Goal: Transaction & Acquisition: Download file/media

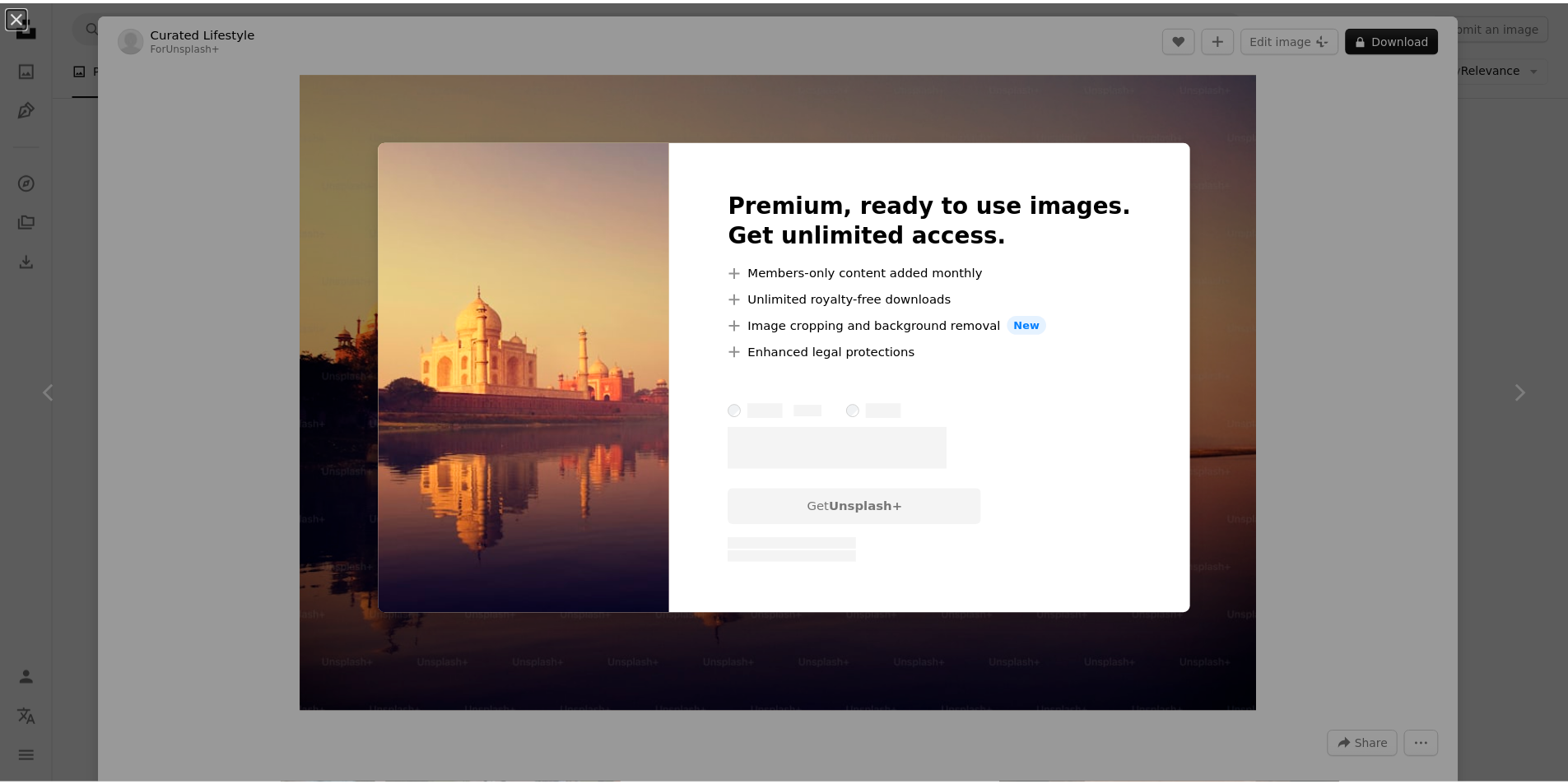
scroll to position [8238, 0]
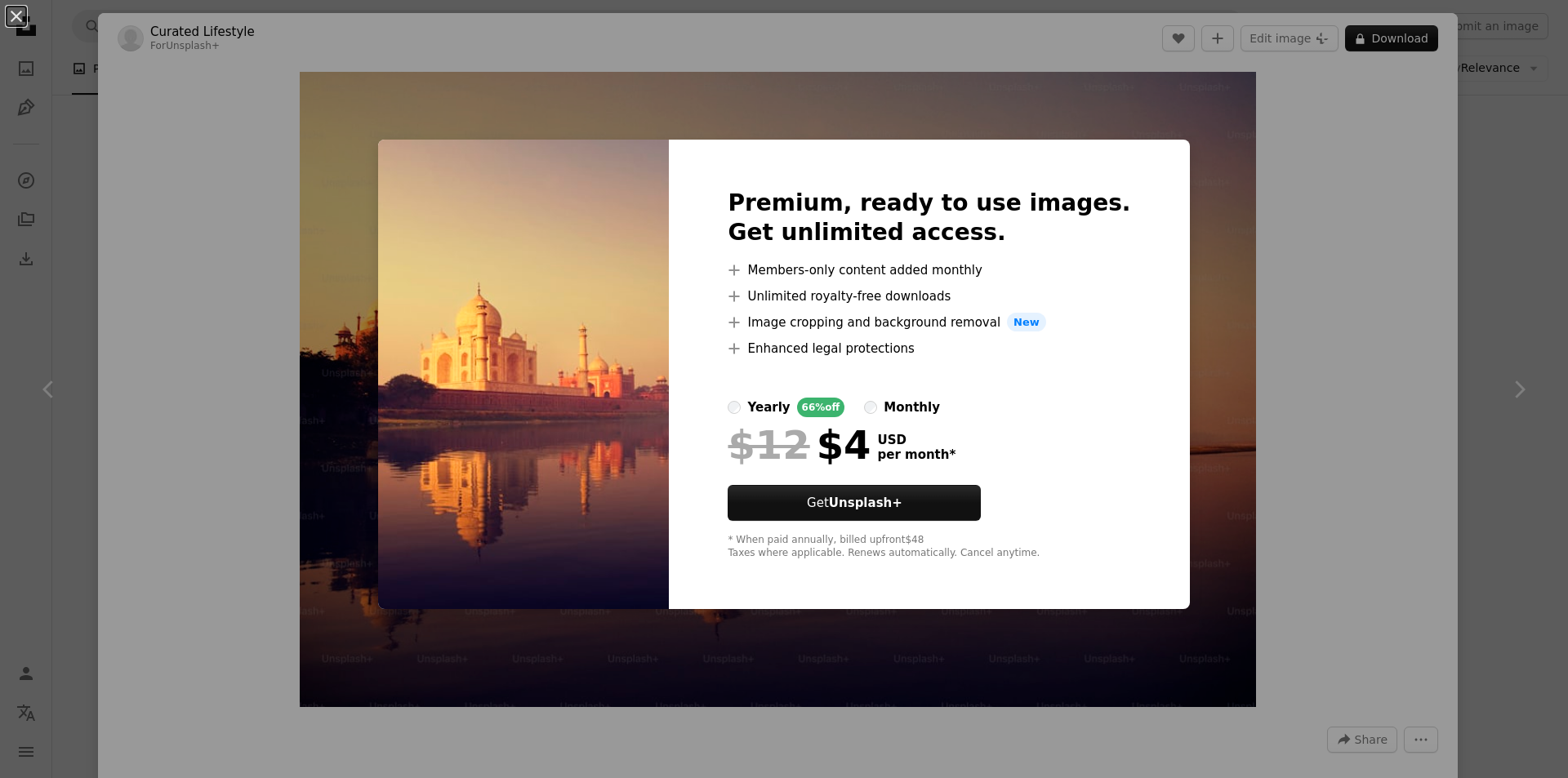
click at [1297, 269] on div "An X shape Premium, ready to use images. Get unlimited access. A plus sign Memb…" at bounding box center [784, 389] width 1568 height 778
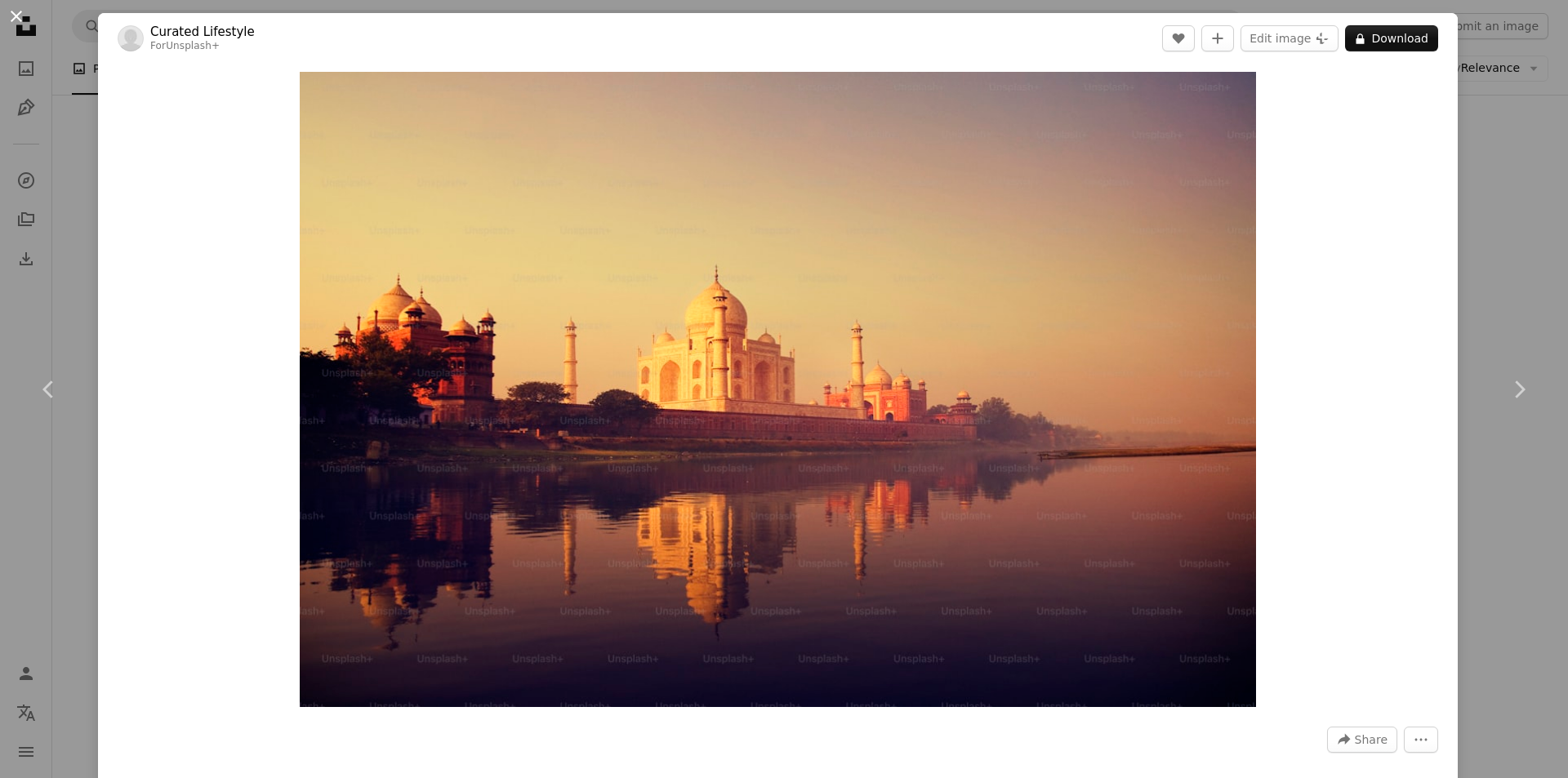
click at [15, 16] on button "An X shape" at bounding box center [16, 16] width 19 height 19
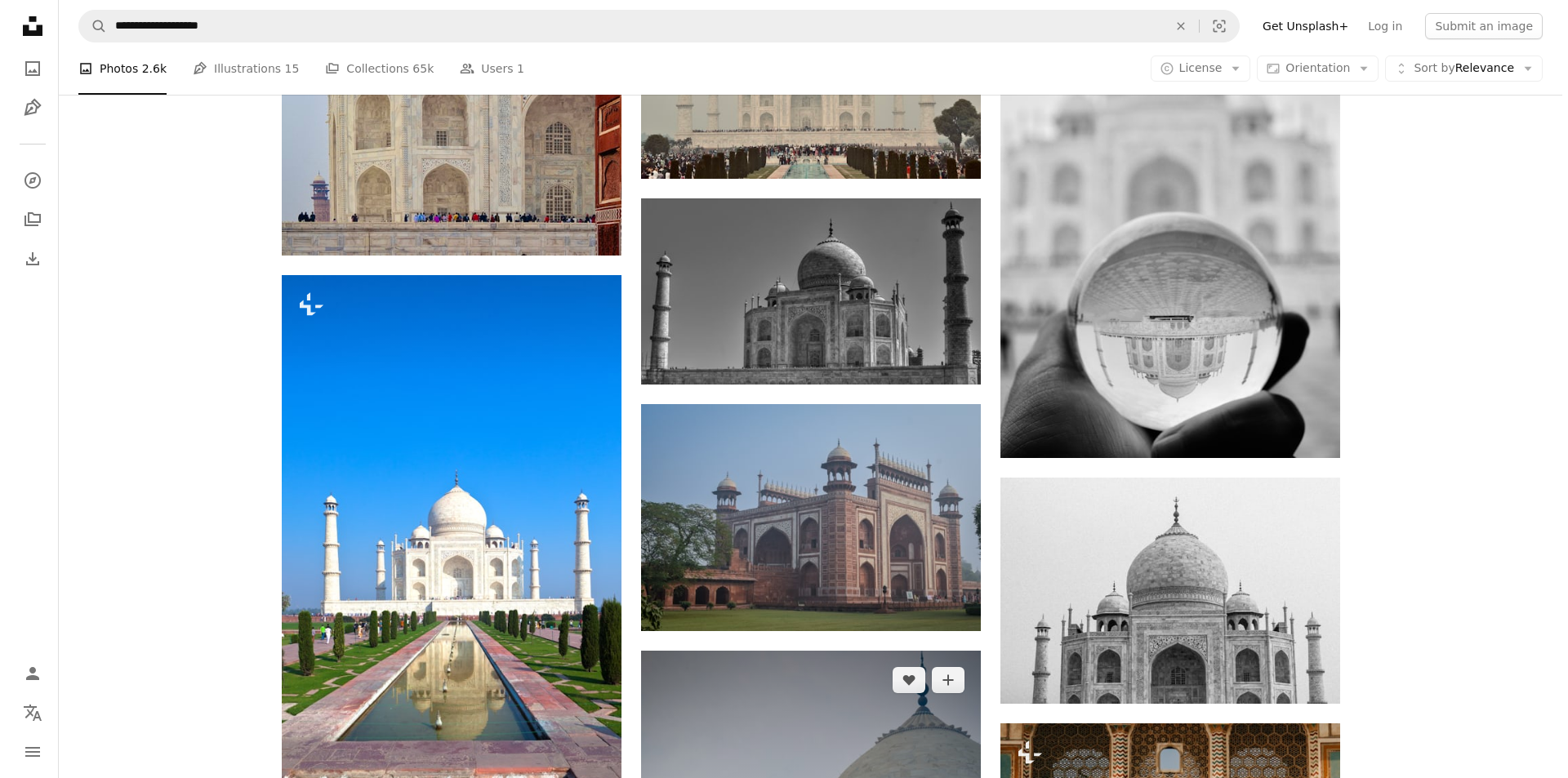
scroll to position [11768, 0]
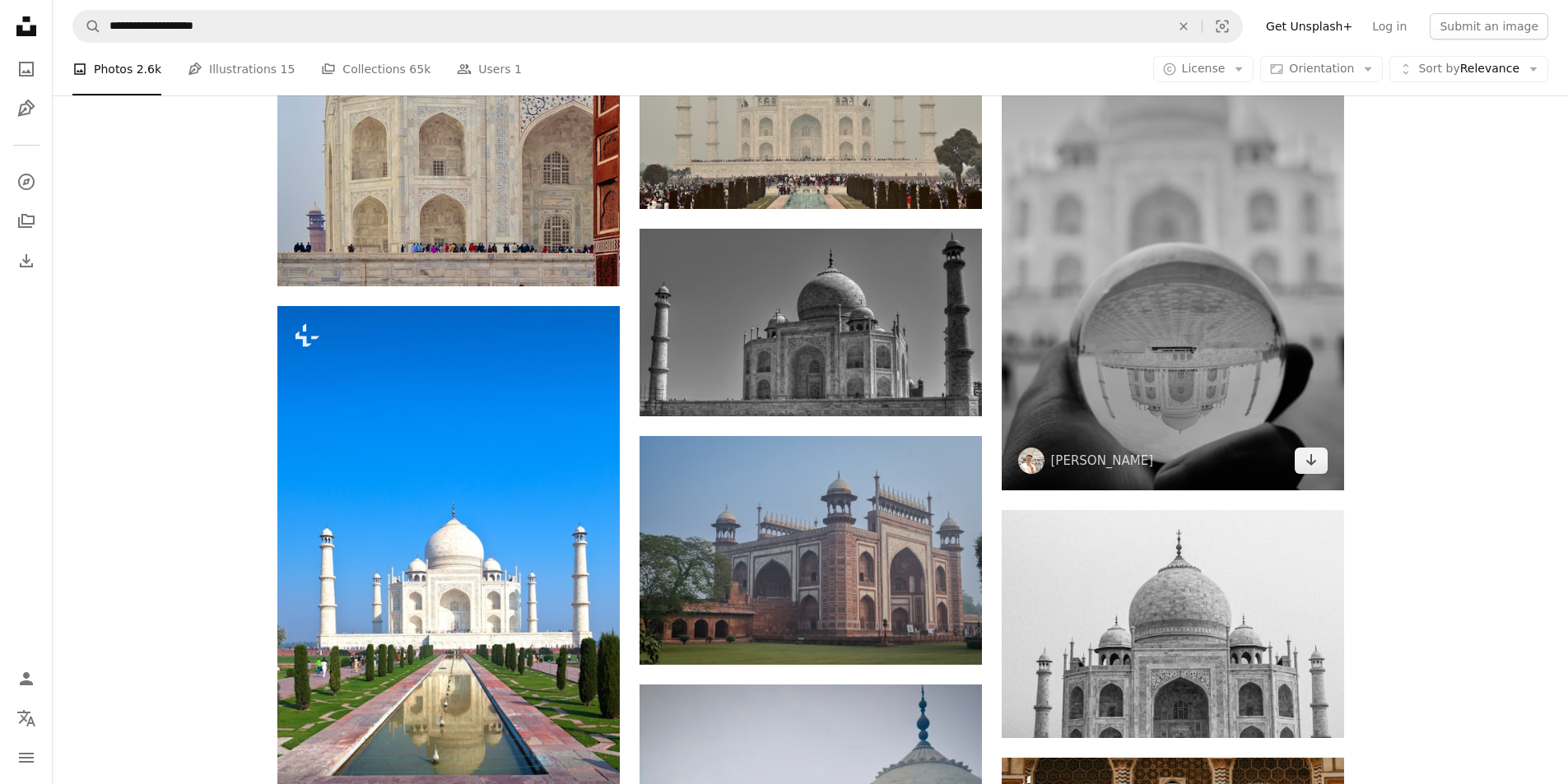
click at [1146, 382] on img at bounding box center [1172, 239] width 342 height 503
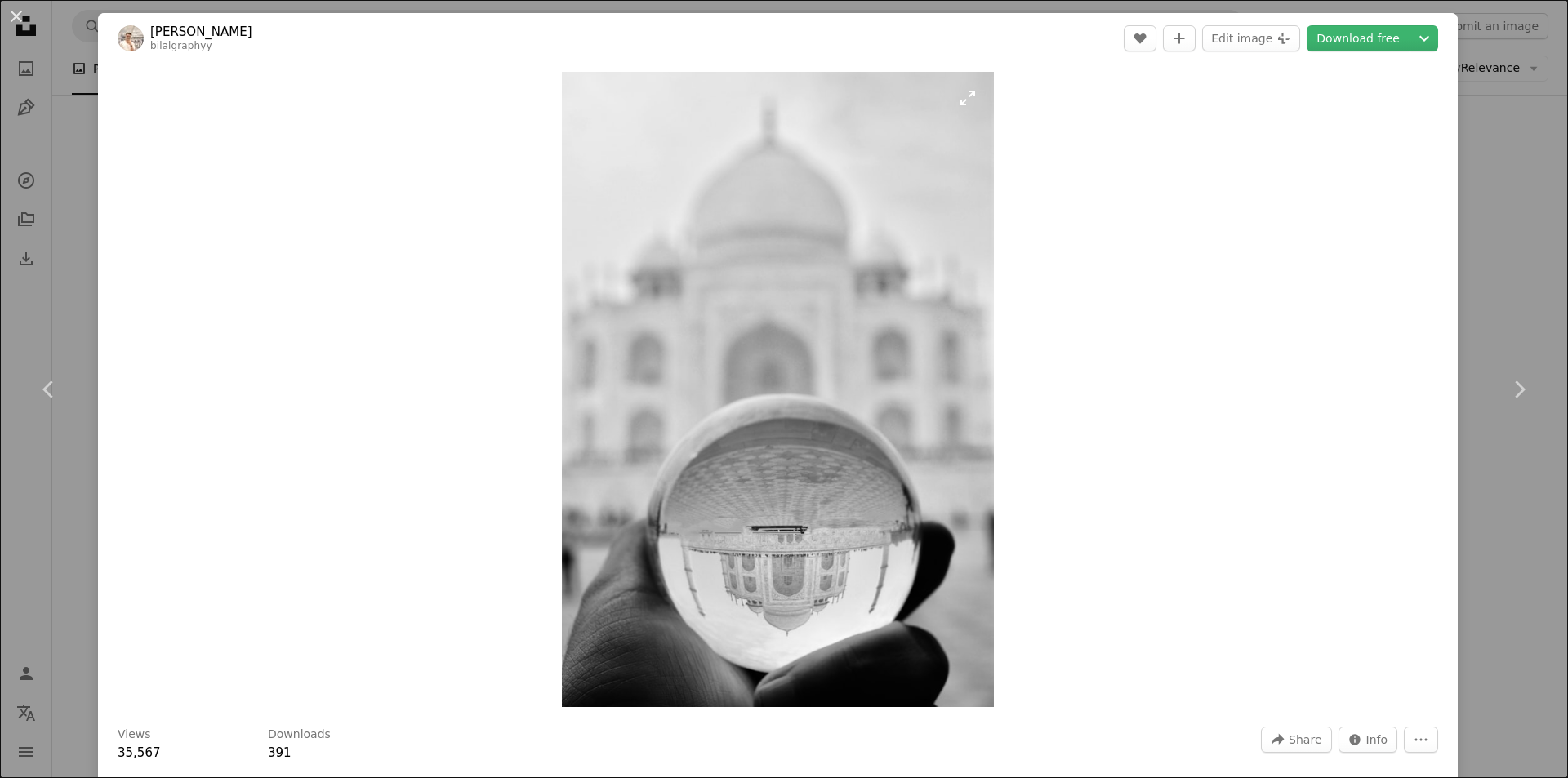
click at [819, 491] on img "Zoom in on this image" at bounding box center [778, 390] width 433 height 635
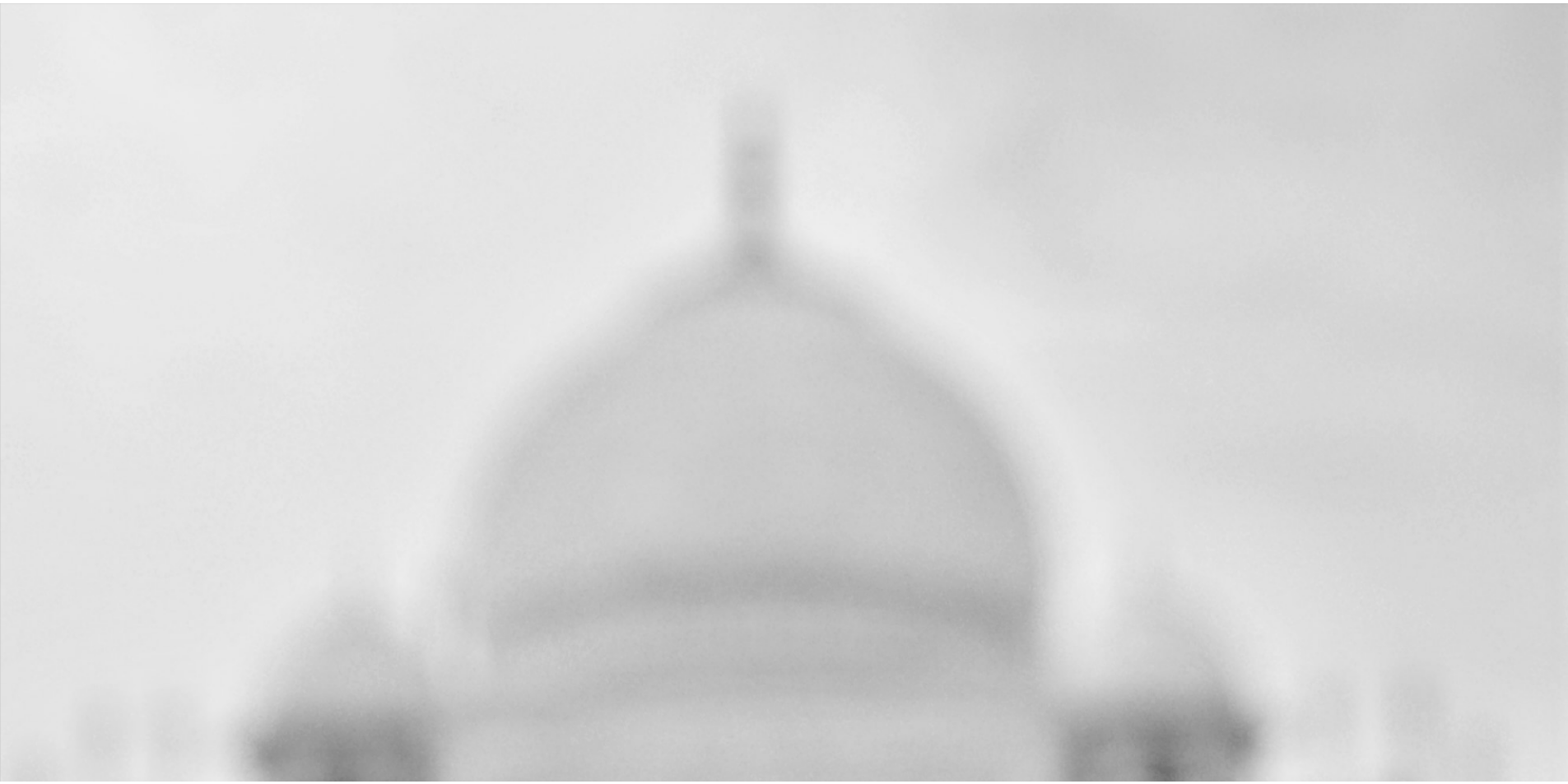
scroll to position [752, 0]
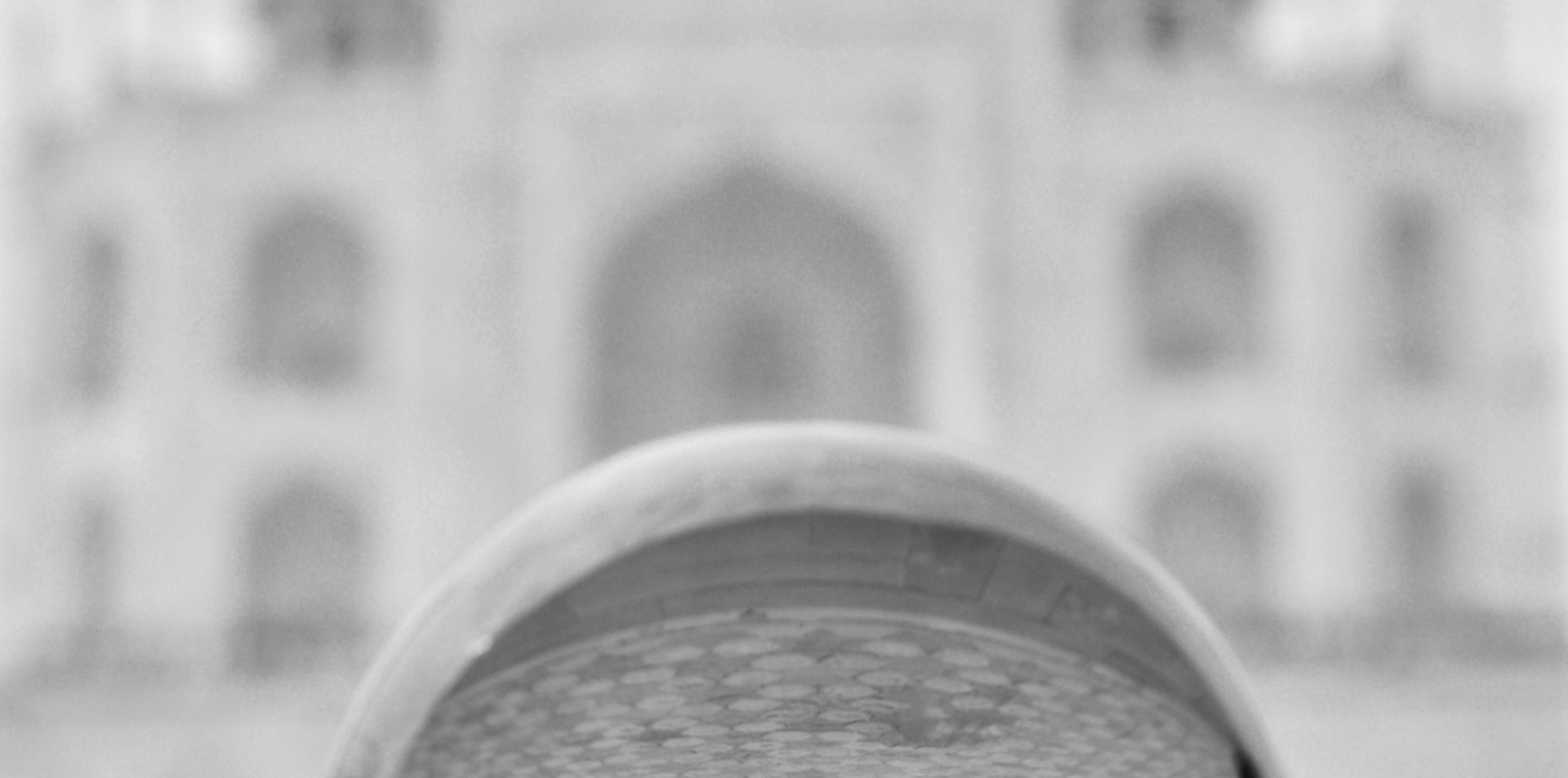
click at [820, 492] on img "Zoom out on this image" at bounding box center [784, 406] width 1570 height 2306
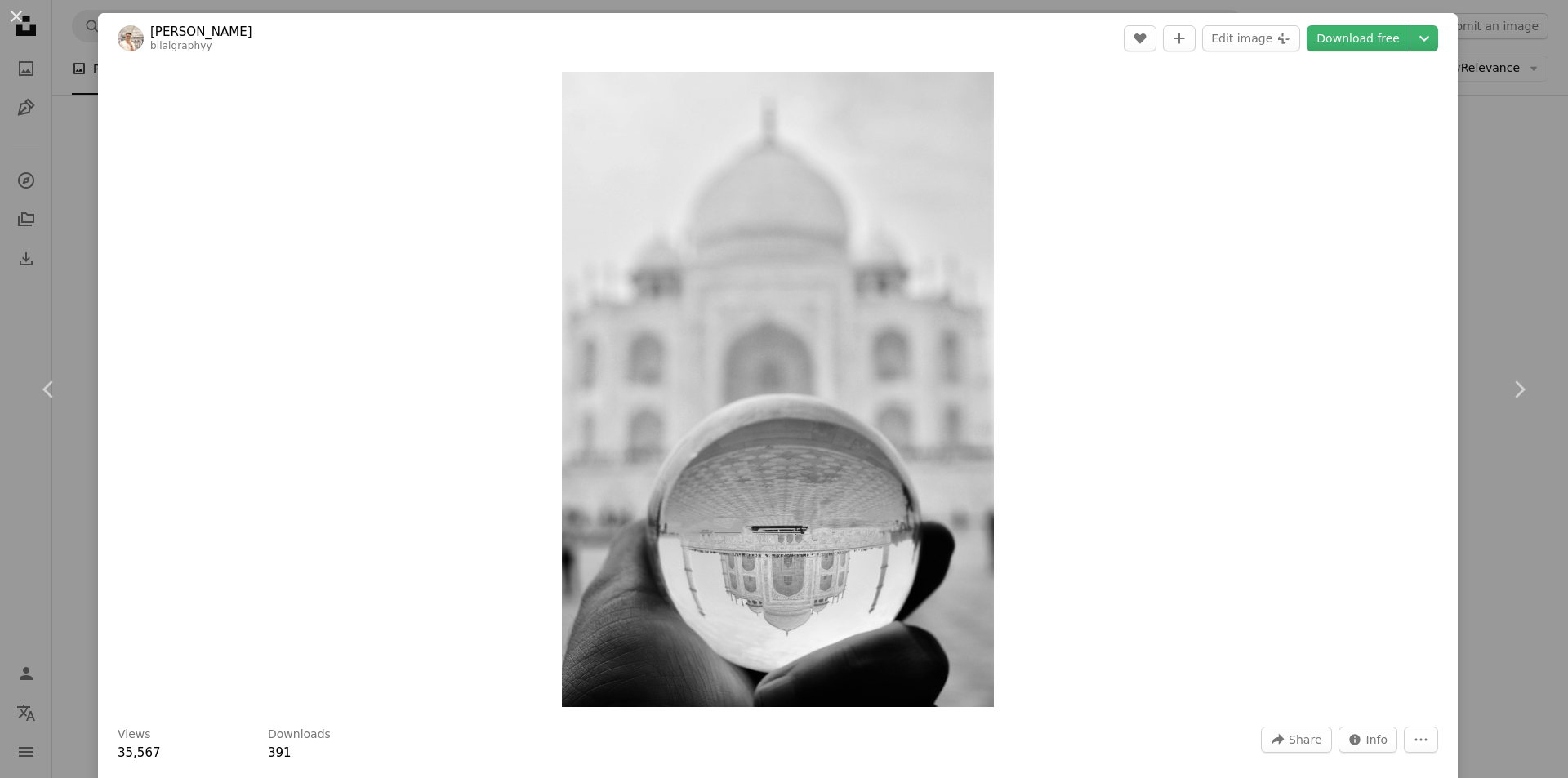
drag, startPoint x: 17, startPoint y: 16, endPoint x: 374, endPoint y: 336, distance: 479.4
click at [16, 16] on button "An X shape" at bounding box center [16, 16] width 19 height 19
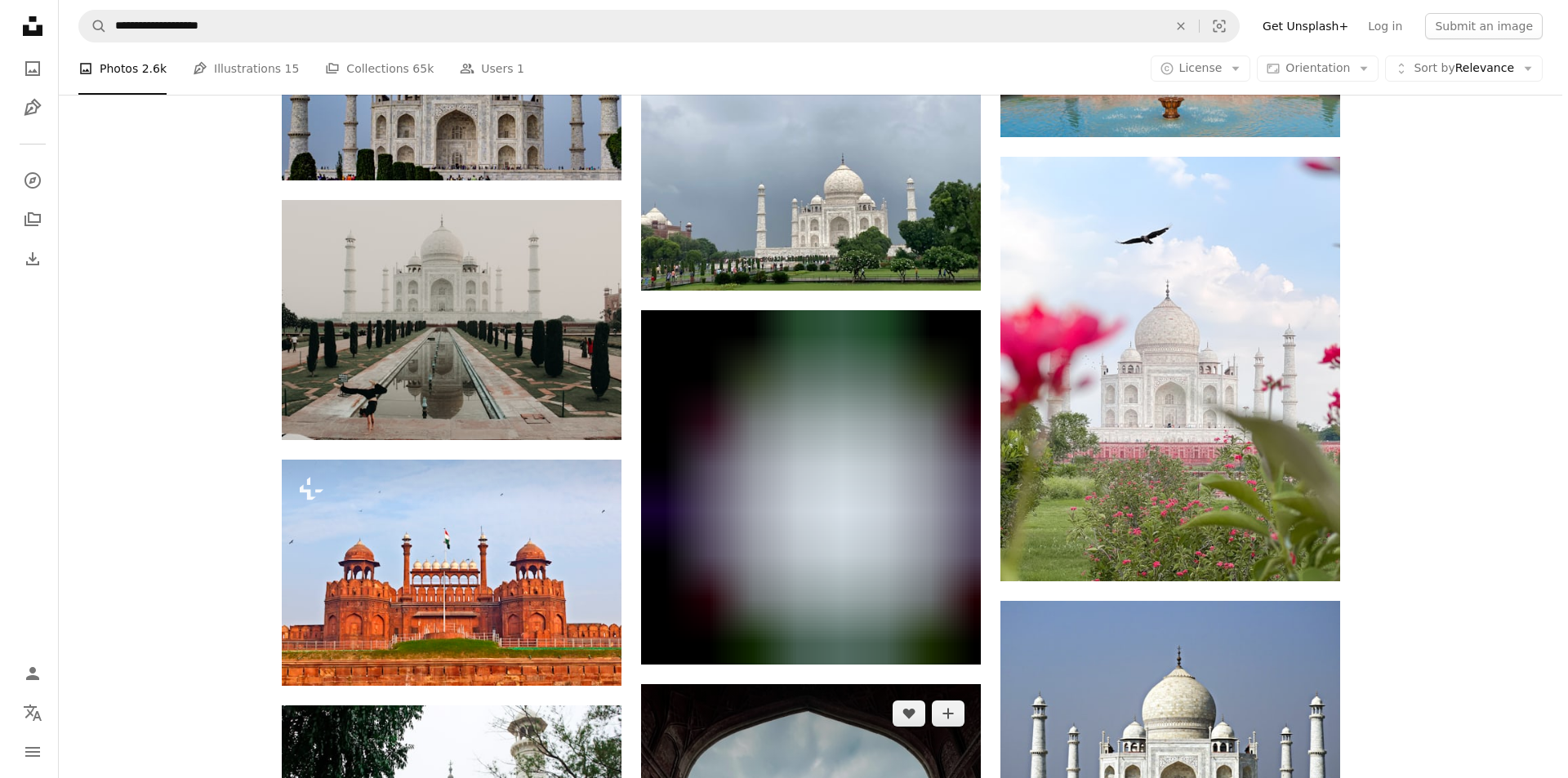
scroll to position [27365, 0]
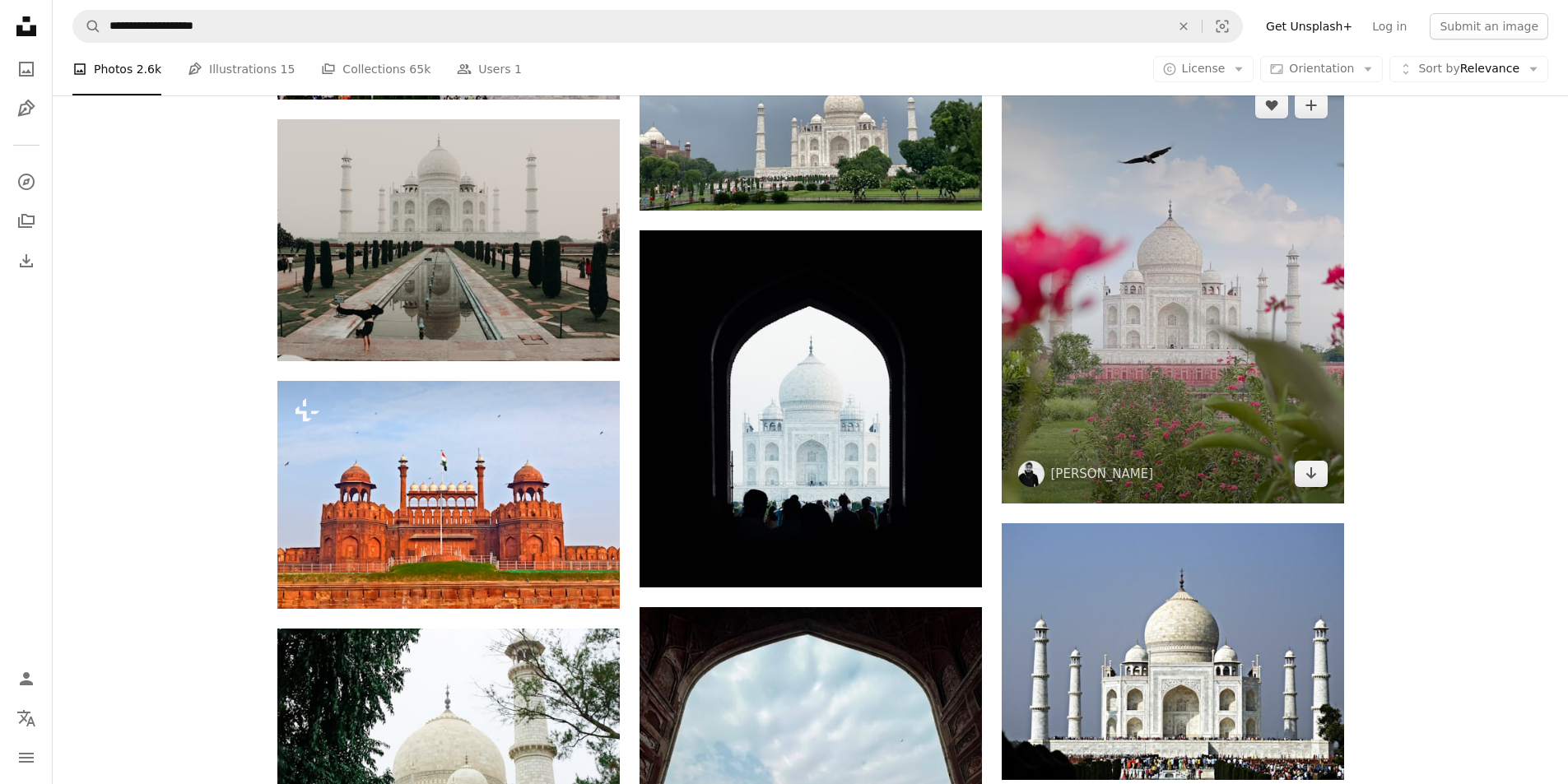
click at [1137, 423] on img at bounding box center [1172, 290] width 342 height 428
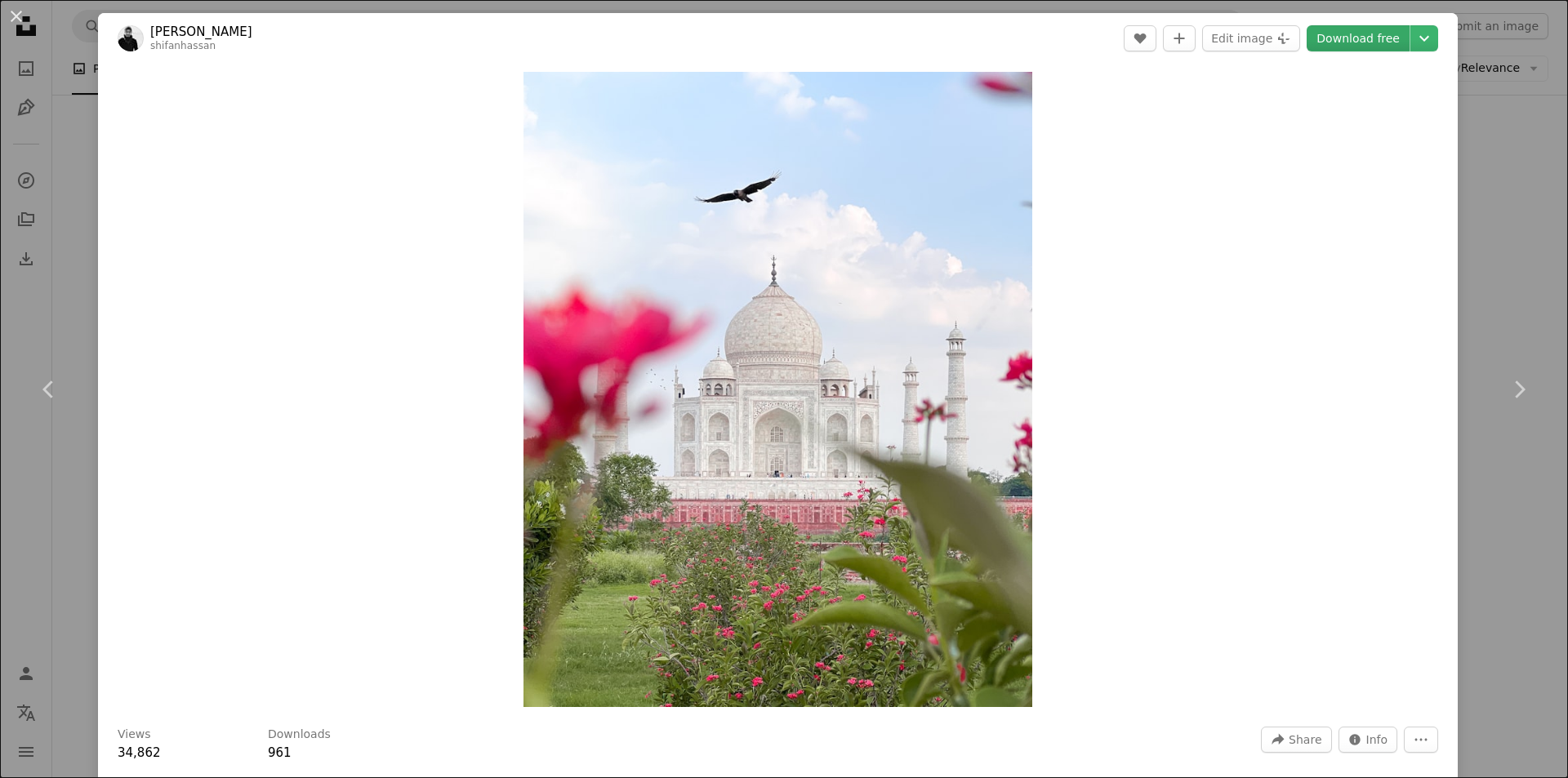
click at [1389, 38] on link "Download free" at bounding box center [1358, 38] width 103 height 27
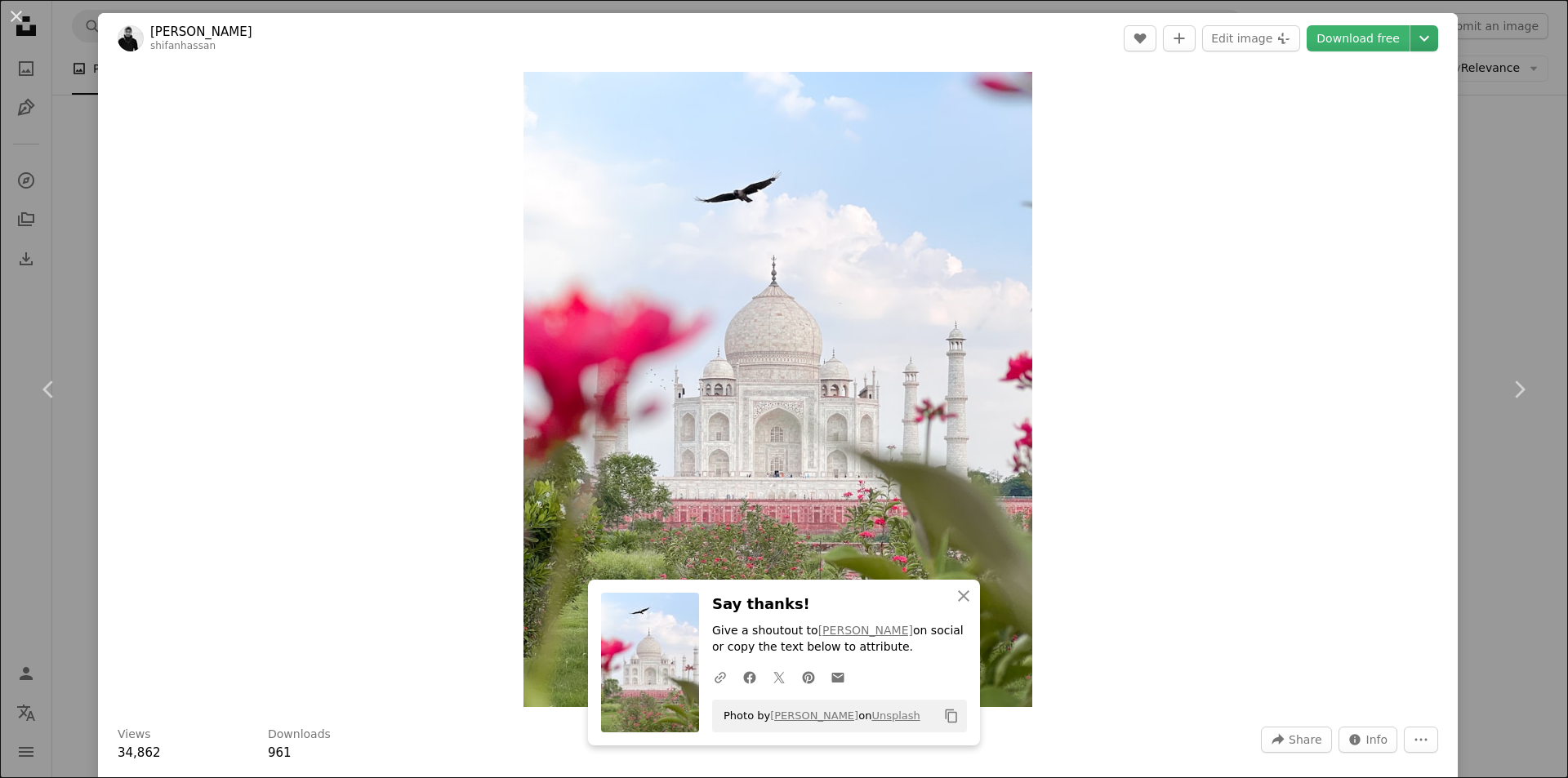
click at [1411, 39] on icon "Chevron down" at bounding box center [1424, 38] width 27 height 19
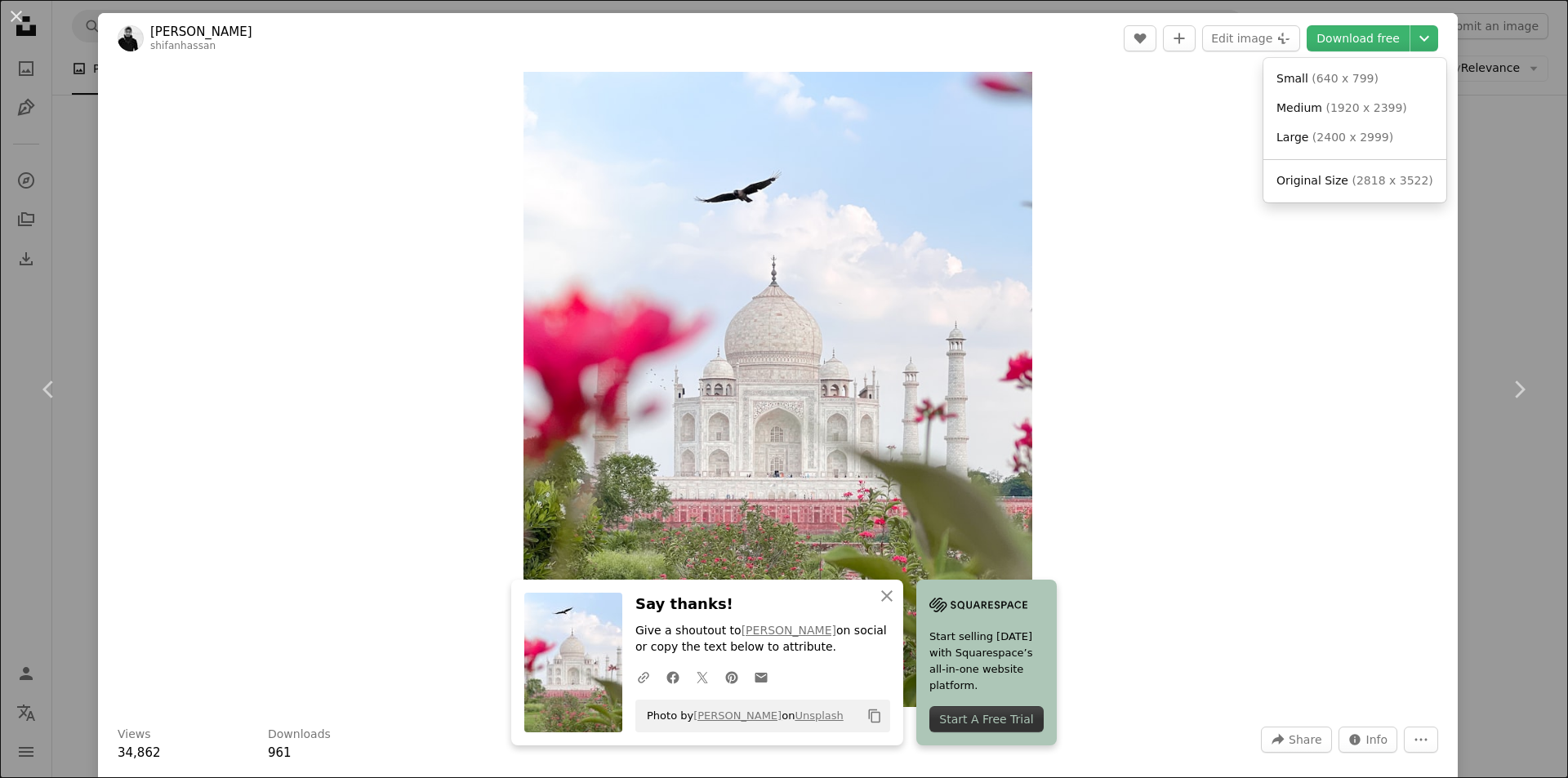
click at [879, 777] on div "An X shape Close Say thanks! Give a shoutout to [PERSON_NAME] on social or copy…" at bounding box center [784, 778] width 1568 height 0
click at [877, 597] on icon "An X shape" at bounding box center [886, 596] width 19 height 19
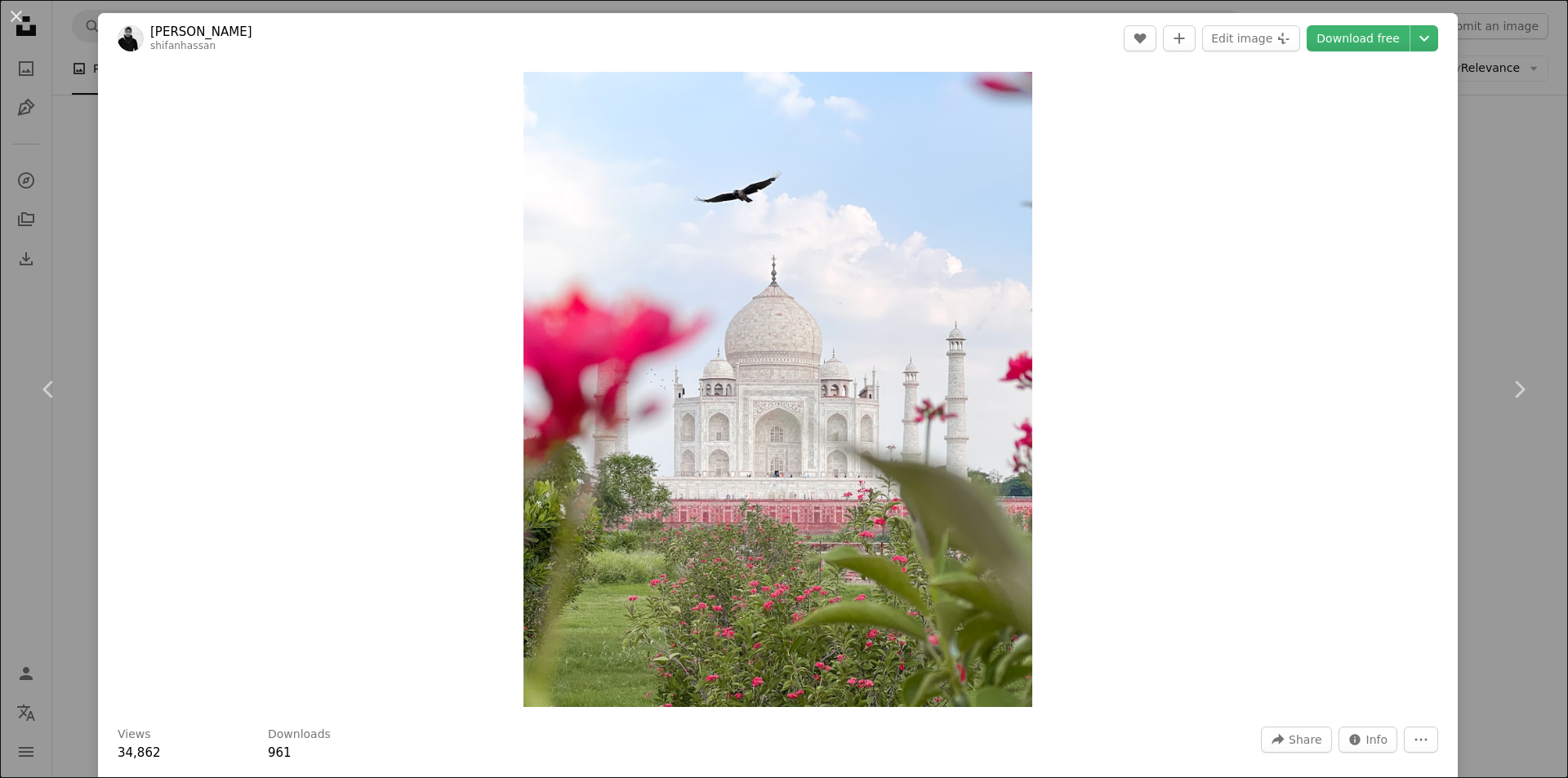
click at [124, 37] on img at bounding box center [130, 38] width 27 height 27
